Goal: Task Accomplishment & Management: Complete application form

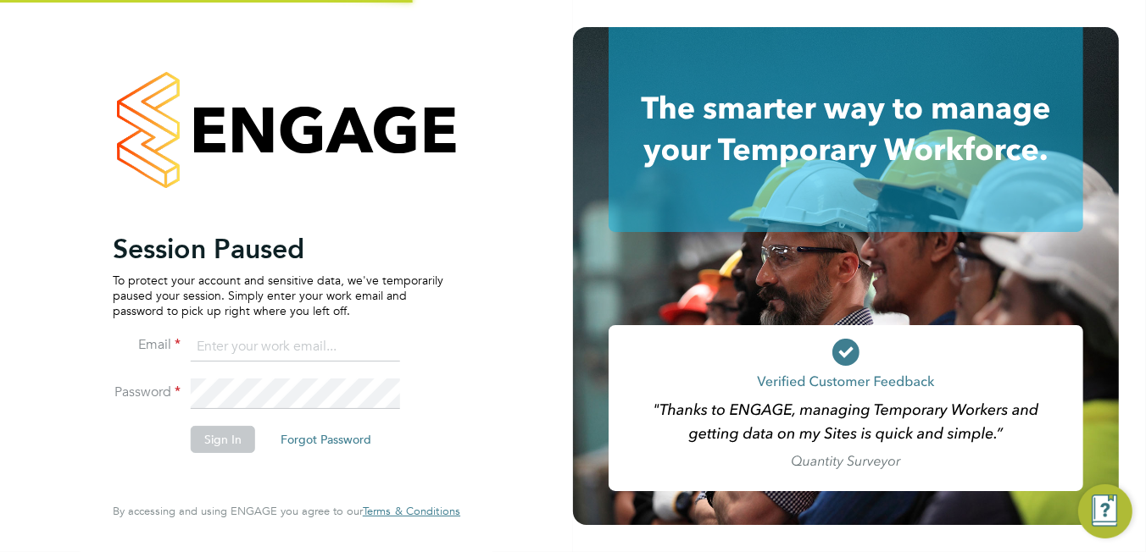
type input "[PERSON_NAME][EMAIL_ADDRESS][DOMAIN_NAME]"
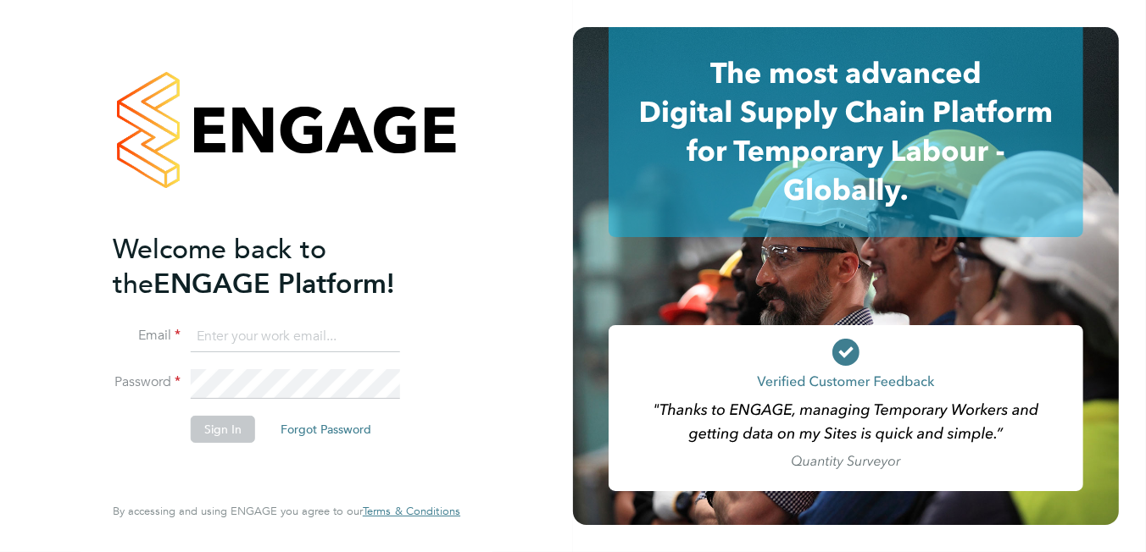
type input "brooke.m@net-temps.co.uk"
click at [210, 426] on button "Sign In" at bounding box center [223, 429] width 64 height 27
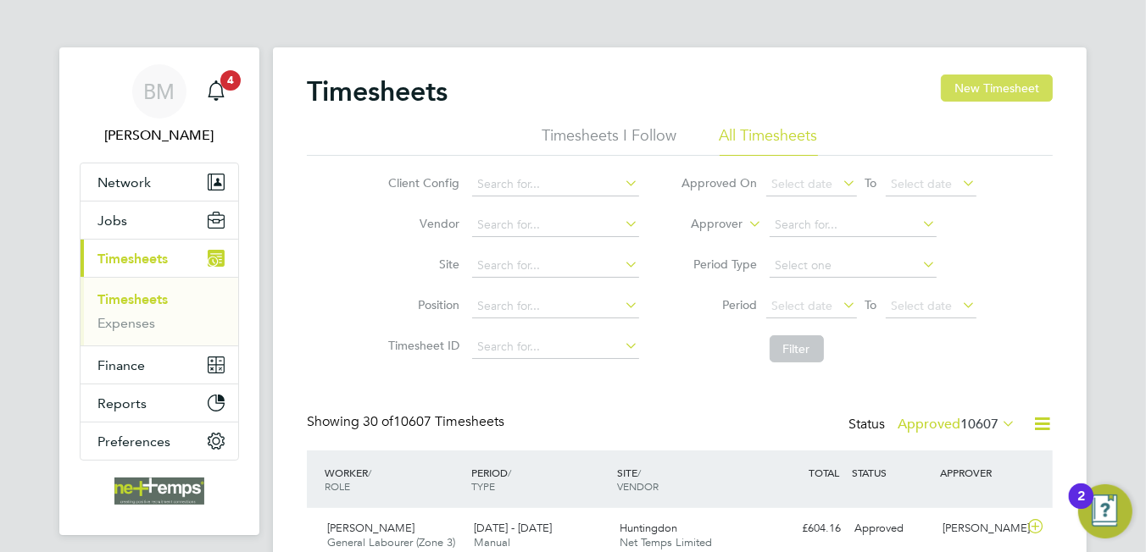
click at [980, 89] on button "New Timesheet" at bounding box center [997, 88] width 112 height 27
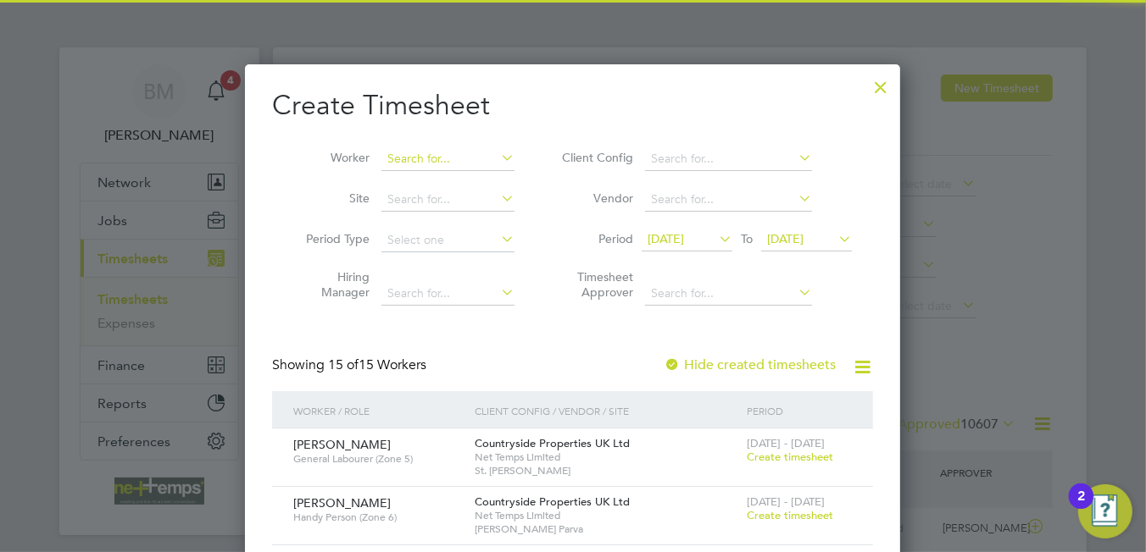
click at [444, 158] on input at bounding box center [447, 159] width 133 height 24
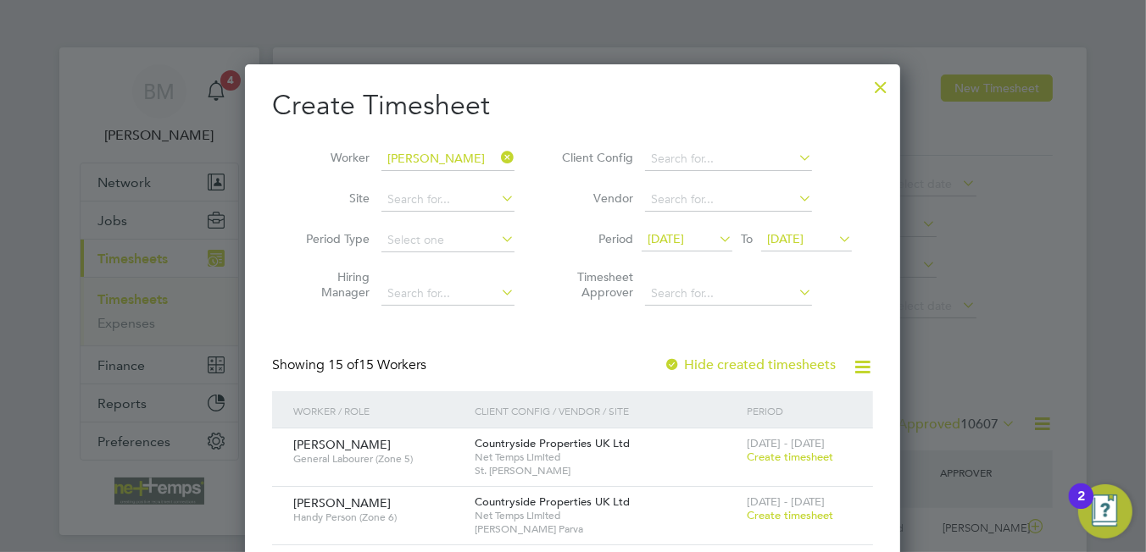
click at [448, 174] on li "Clinton Walker" at bounding box center [485, 181] width 209 height 23
type input "Clinton Walker"
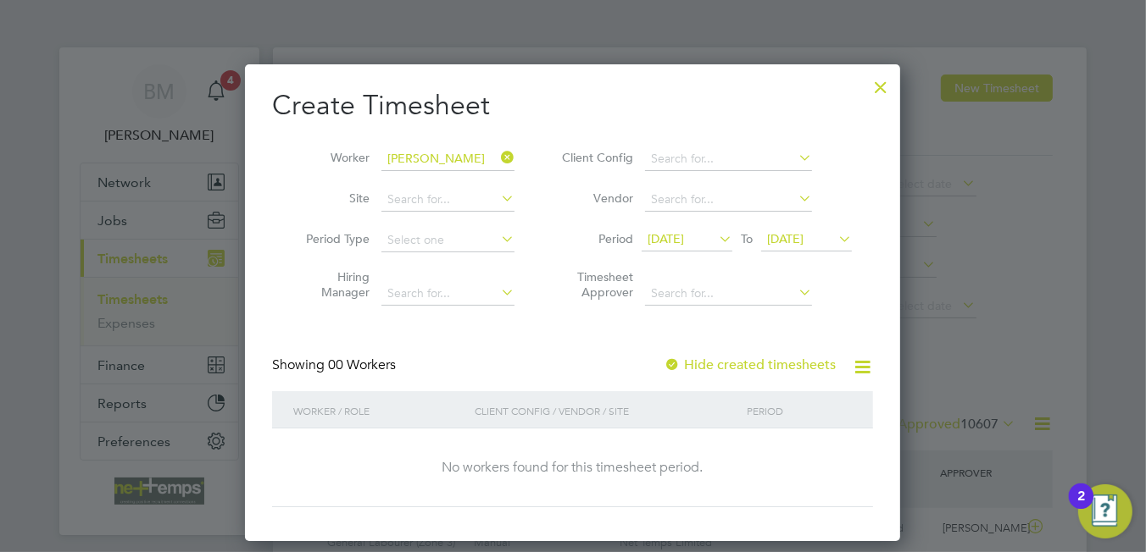
click at [702, 353] on div "Create Timesheet Worker Clinton Walker Site Period Type Hiring Manager Client C…" at bounding box center [572, 297] width 601 height 419
click at [702, 358] on label "Hide created timesheets" at bounding box center [749, 365] width 172 height 17
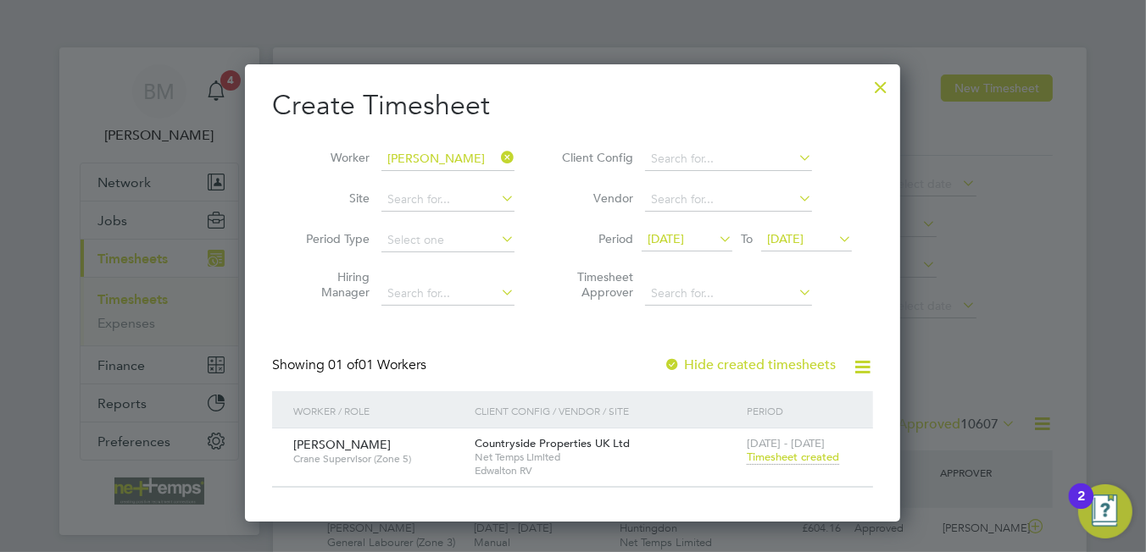
click at [797, 457] on span "Timesheet created" at bounding box center [793, 457] width 92 height 15
